Goal: Find specific page/section: Find specific page/section

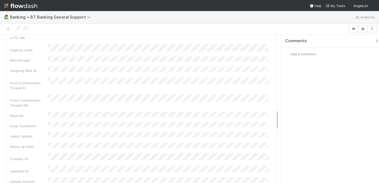
scroll to position [701, 0]
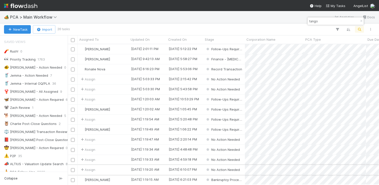
scroll to position [136, 308]
type input "tango"
click at [166, 132] on div "[DATE] 1:19:49 AM" at bounding box center [148, 129] width 38 height 10
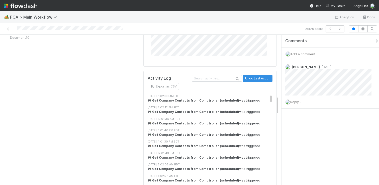
scroll to position [1047, 0]
